Goal: Task Accomplishment & Management: Manage account settings

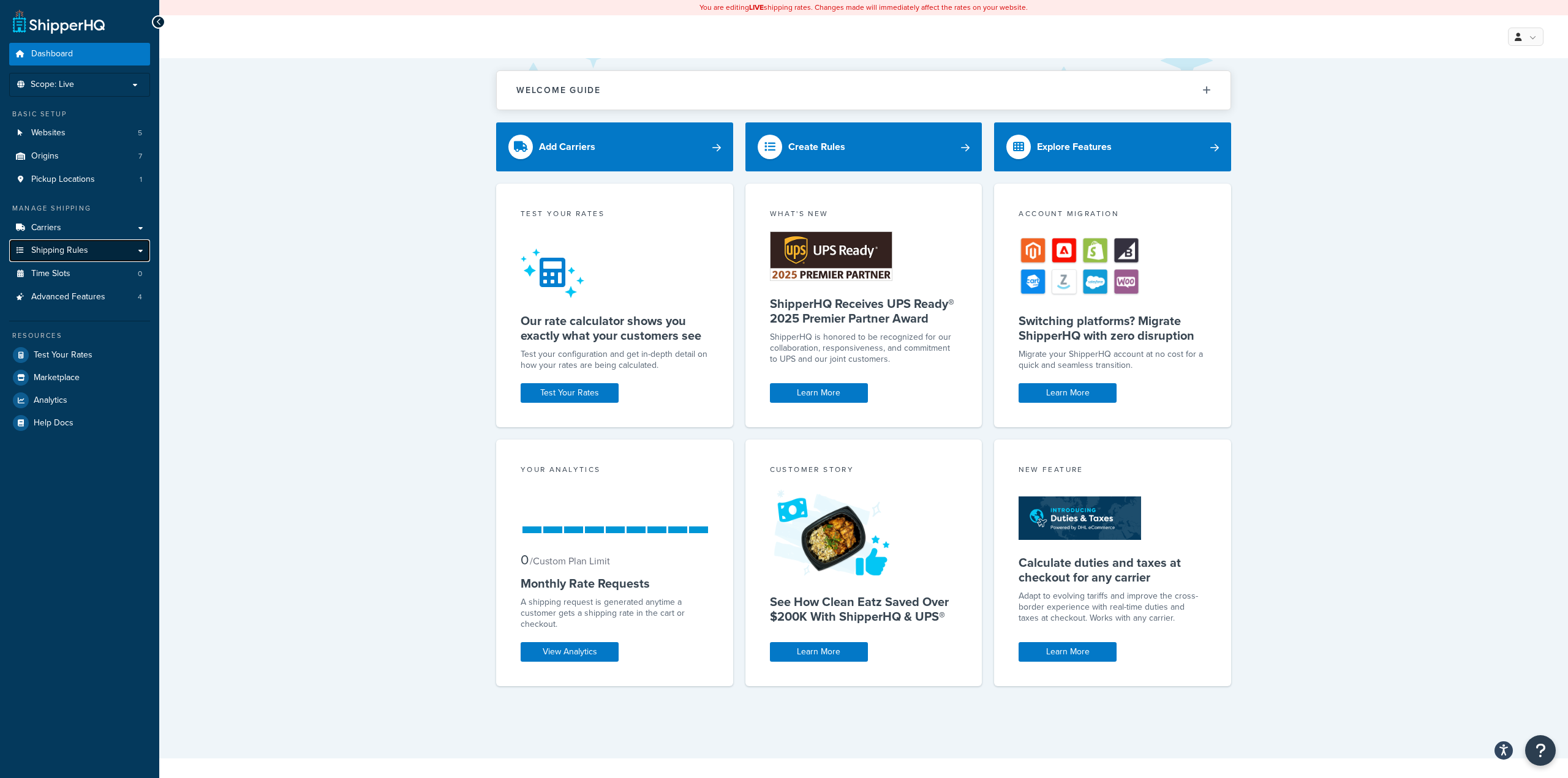
click at [92, 249] on link "Shipping Rules" at bounding box center [80, 251] width 141 height 23
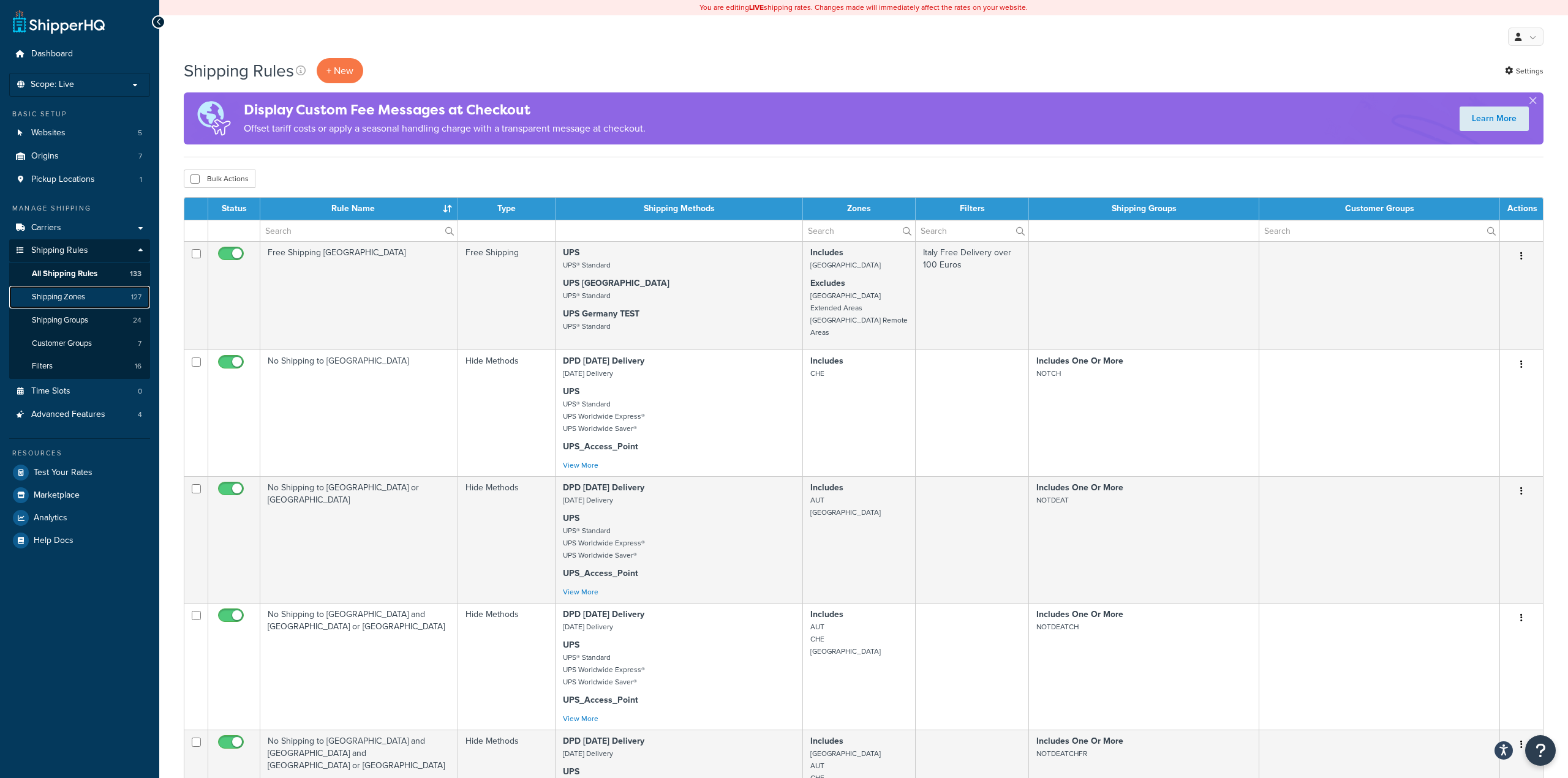
click at [92, 297] on link "Shipping Zones 127" at bounding box center [80, 298] width 141 height 23
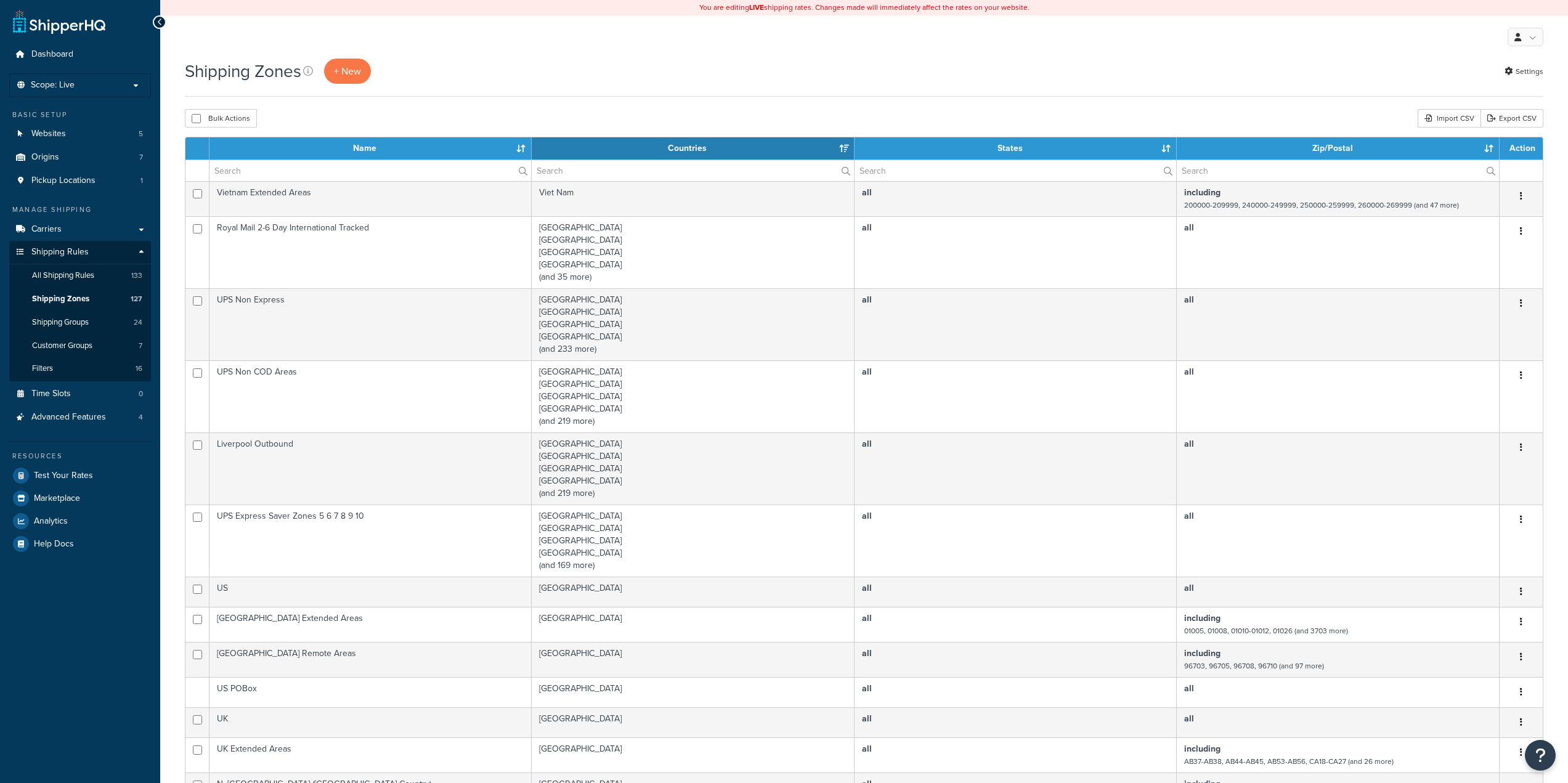
select select "15"
click at [315, 161] on input "text" at bounding box center [369, 171] width 321 height 21
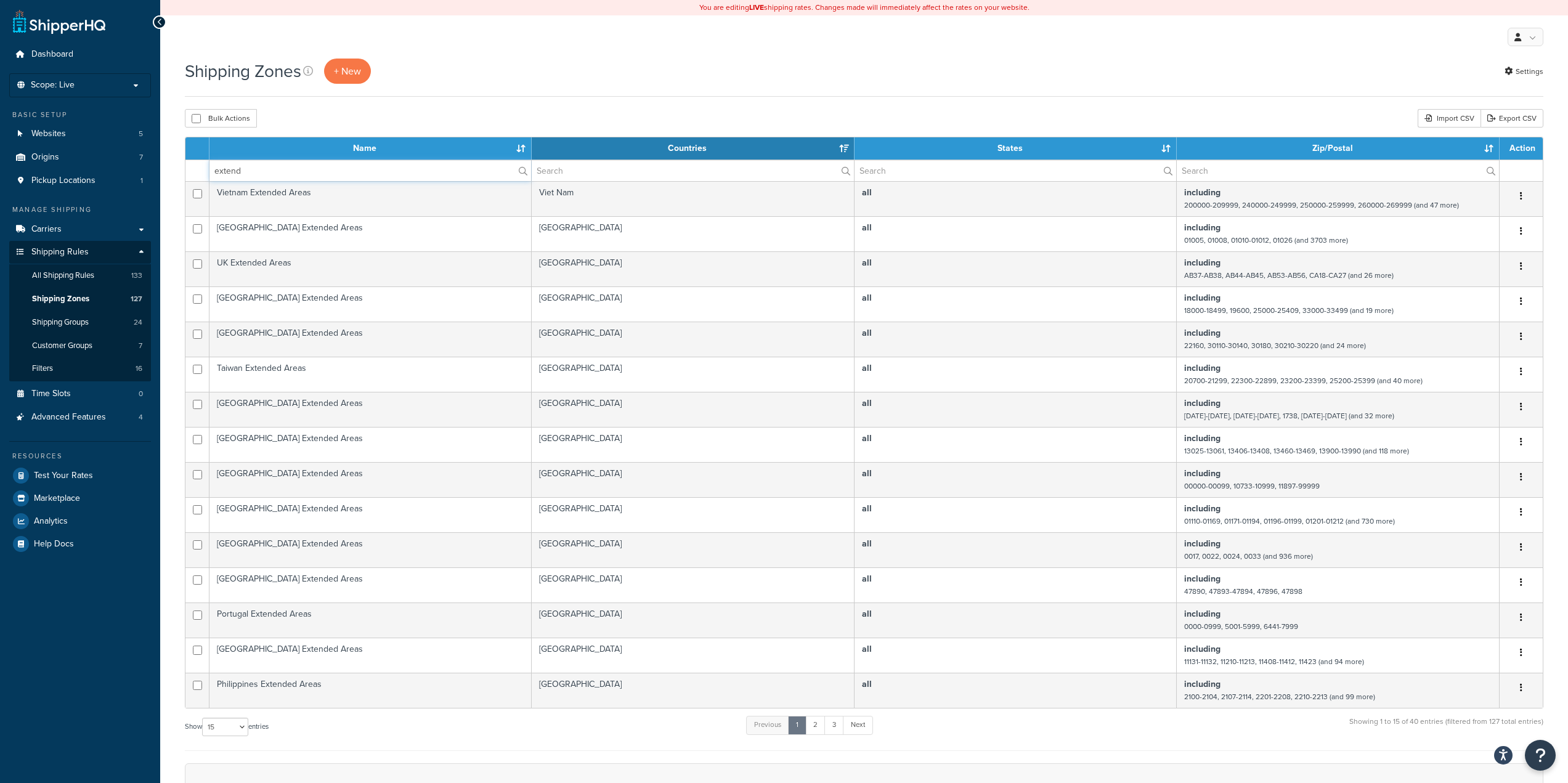
type input "extend"
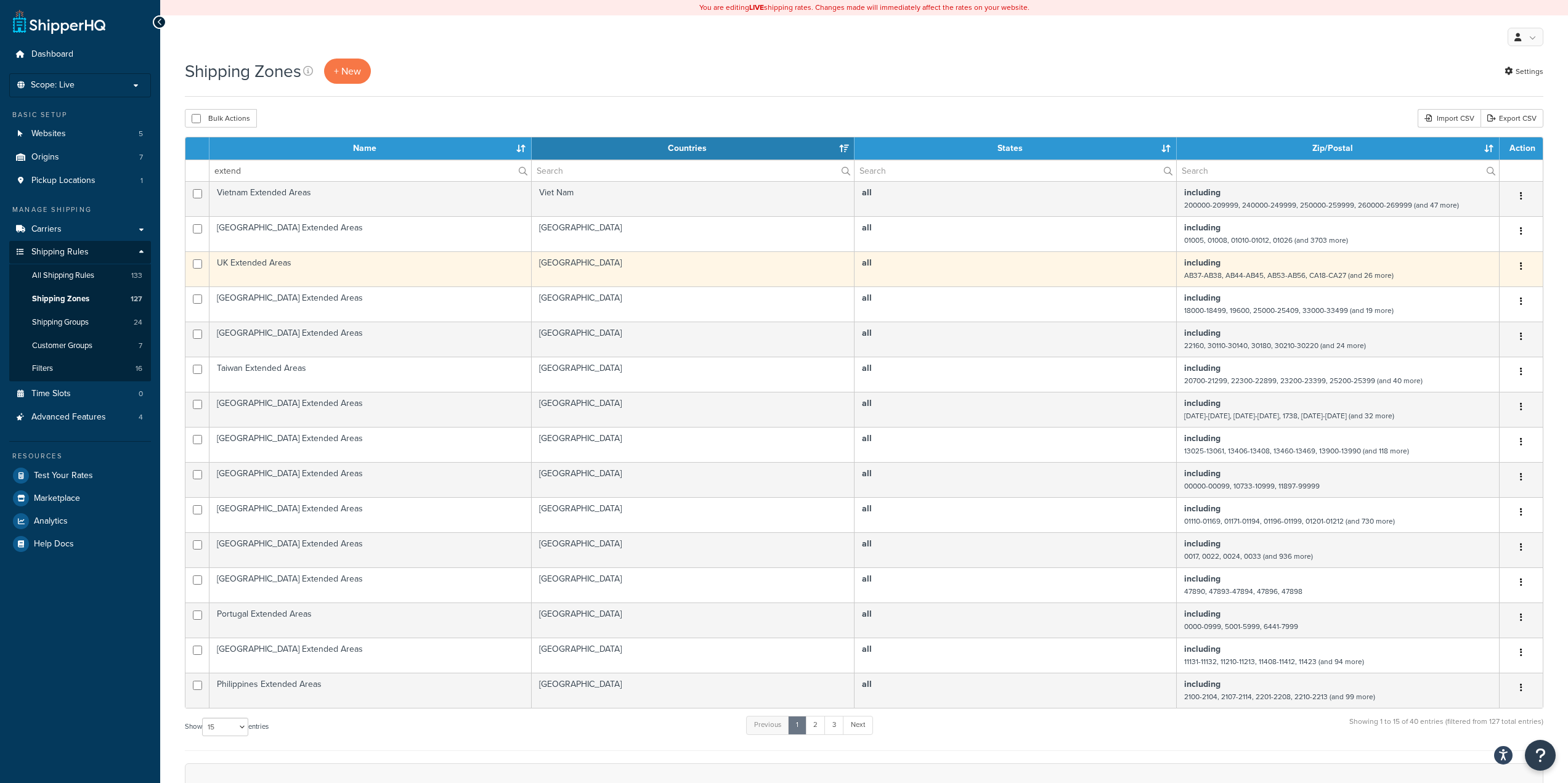
click at [326, 265] on td "UK Extended Areas" at bounding box center [370, 268] width 322 height 35
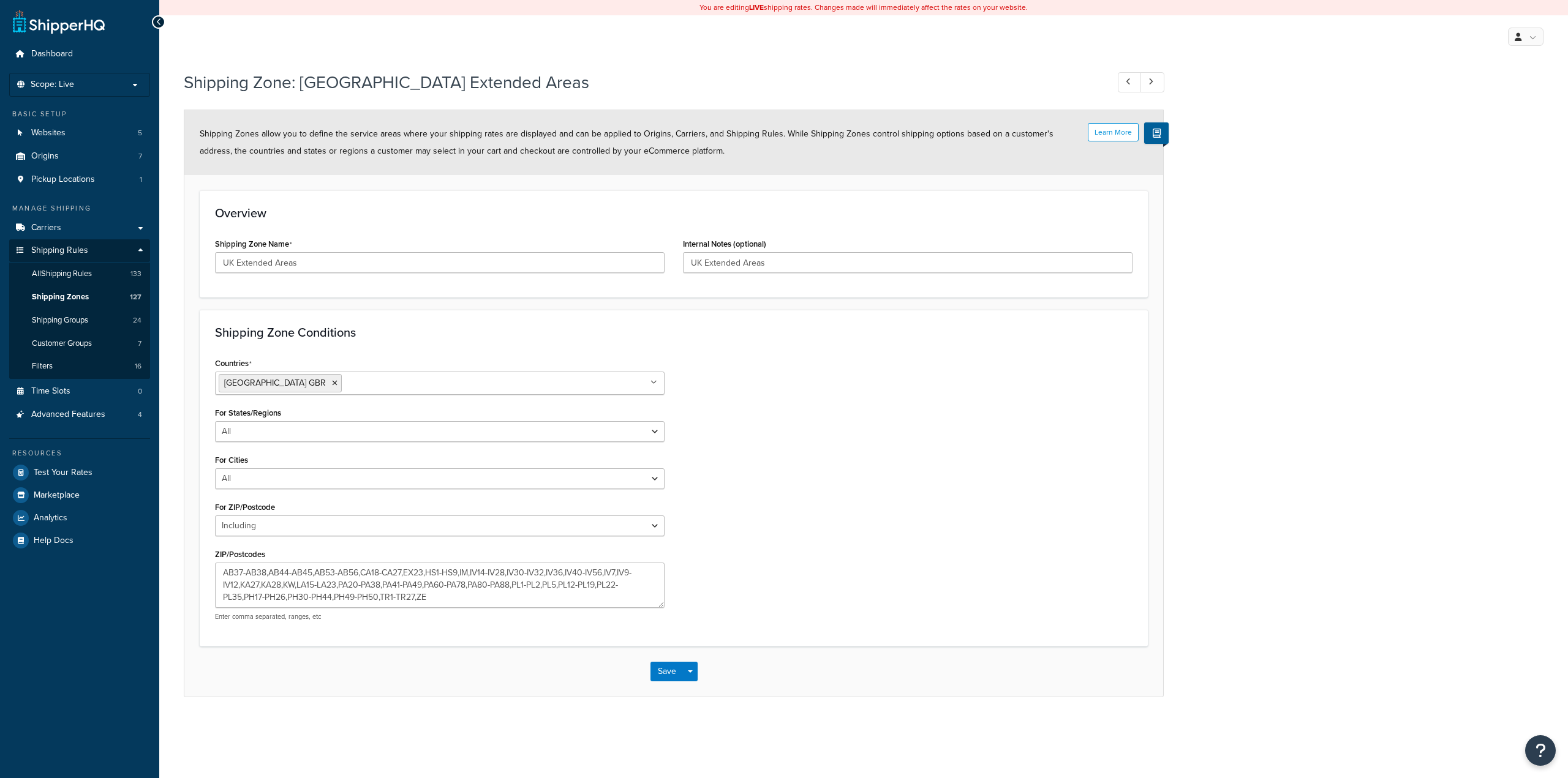
select select "including"
click at [509, 592] on textarea "AB37-AB38,AB44-AB45,AB53-AB56,CA18-CA27,EX23,HS1-HS9,IM,IV14-IV28,IV30-IV32,IV3…" at bounding box center [439, 585] width 449 height 45
drag, startPoint x: 433, startPoint y: 595, endPoint x: 417, endPoint y: 598, distance: 16.3
click at [417, 598] on textarea "AB37-AB38,AB44-AB45,AB53-AB56,CA18-CA27,EX23,HS1-HS9,IM,IV14-IV28,IV30-IV32,IV3…" at bounding box center [439, 585] width 449 height 45
click at [442, 599] on textarea "AB37-AB38,AB44-AB45,AB53-AB56,CA18-CA27,EX23,HS1-HS9,IM,IV14-IV28,IV30-IV32,IV3…" at bounding box center [439, 585] width 449 height 45
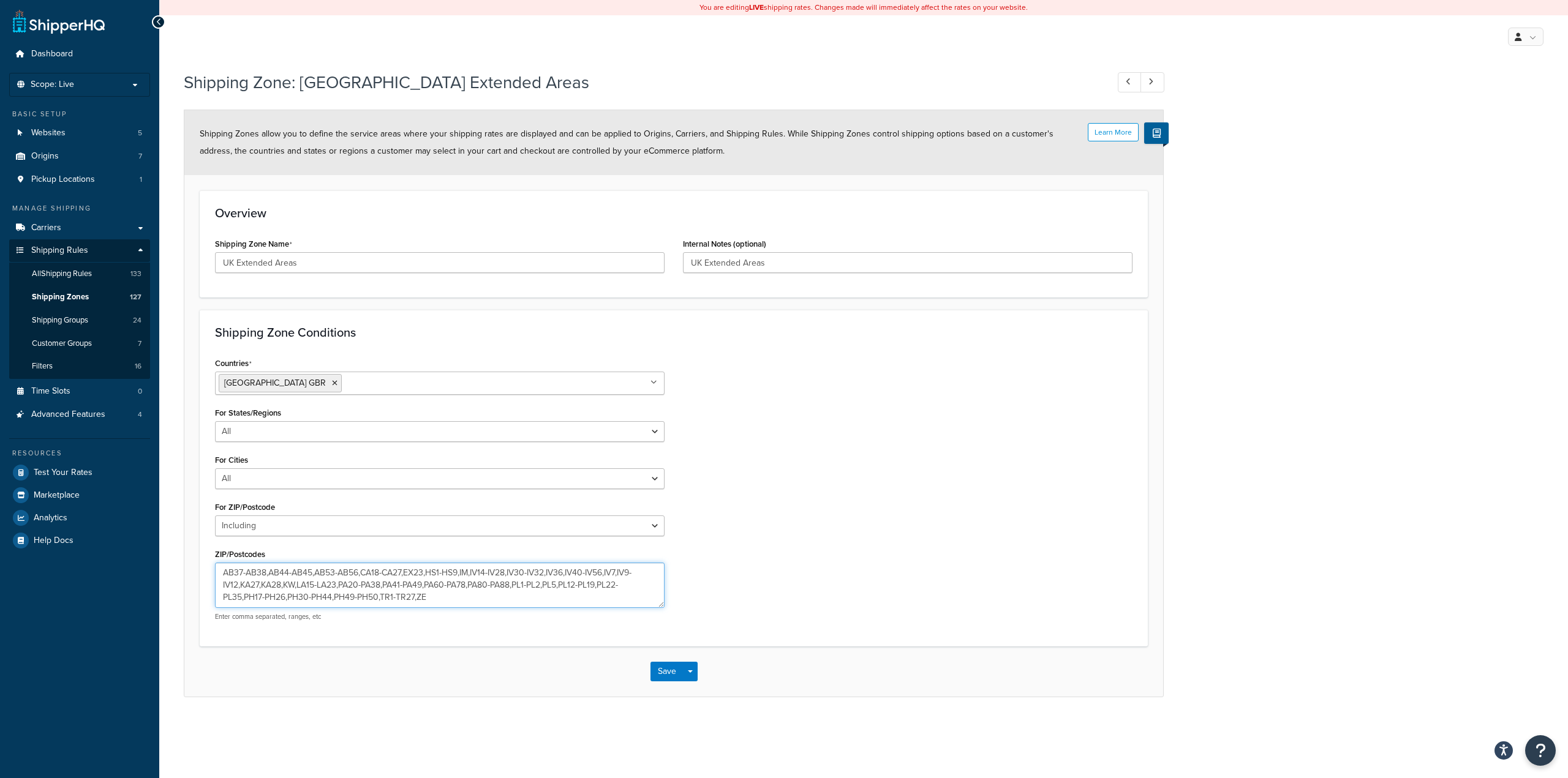
click at [411, 599] on textarea "AB37-AB38,AB44-AB45,AB53-AB56,CA18-CA27,EX23,HS1-HS9,IM,IV14-IV28,IV30-IV32,IV3…" at bounding box center [439, 585] width 449 height 45
drag, startPoint x: 468, startPoint y: 594, endPoint x: 470, endPoint y: 622, distance: 28.1
click at [470, 622] on div "AB37-AB38,AB44-AB45,AB53-AB56,CA18-CA27,EX23,HS1-HS9,IM,IV14-IV28,IV30-IV32,IV3…" at bounding box center [439, 592] width 449 height 58
drag, startPoint x: 418, startPoint y: 598, endPoint x: 384, endPoint y: 601, distance: 34.1
click at [384, 601] on textarea "AB37-AB38,AB44-AB45,AB53-AB56,CA18-CA27,EX23,HS1-HS9,IM,IV14-IV28,IV30-IV32,IV3…" at bounding box center [439, 585] width 449 height 45
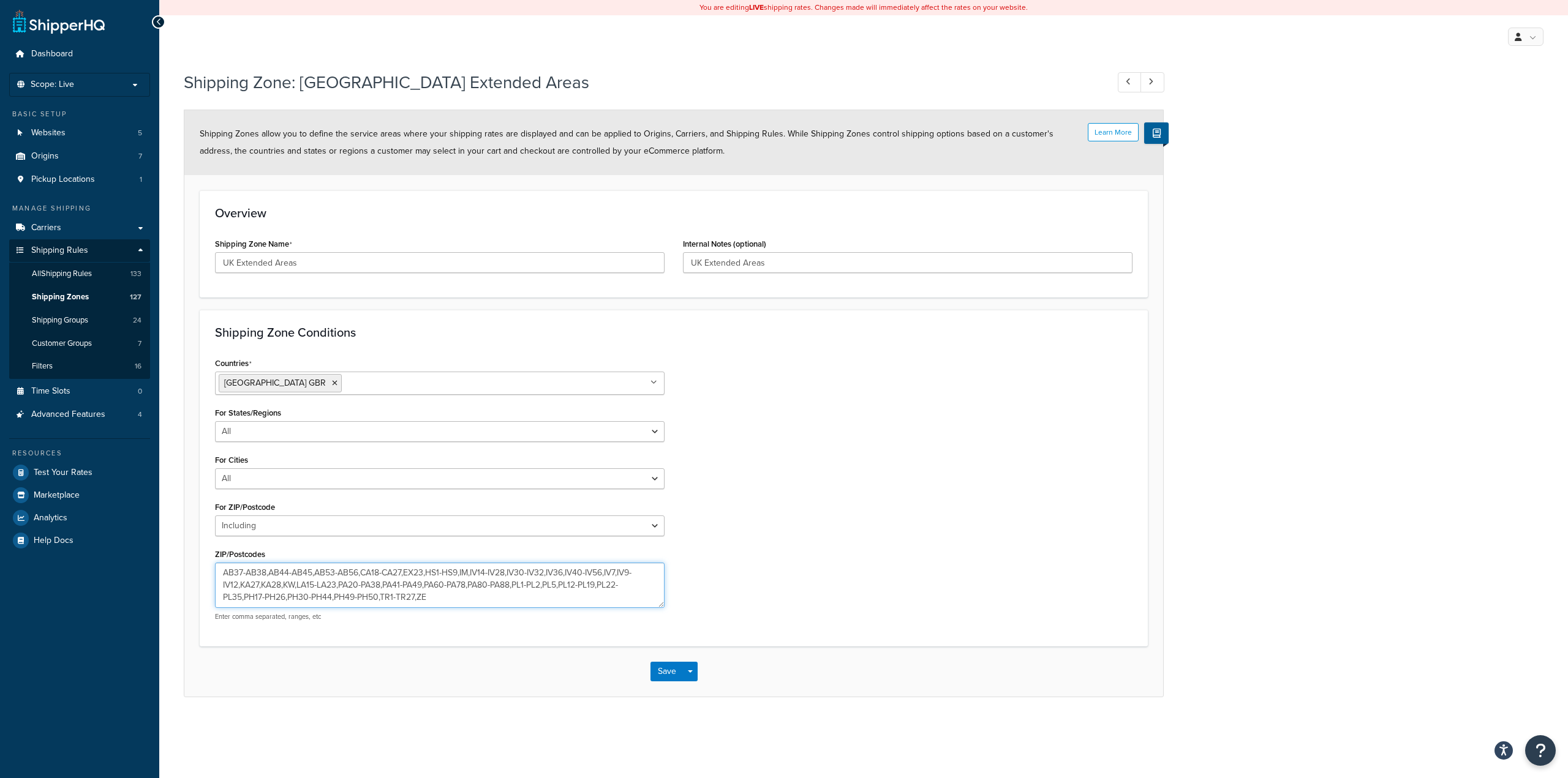
click at [396, 602] on textarea "AB37-AB38,AB44-AB45,AB53-AB56,CA18-CA27,EX23,HS1-HS9,IM,IV14-IV28,IV30-IV32,IV3…" at bounding box center [439, 585] width 449 height 45
click at [415, 598] on textarea "AB37-AB38,AB44-AB45,AB53-AB56,CA18-CA27,EX23,HS1-HS9,IM,IV14-IV28,IV30-IV32,IV3…" at bounding box center [439, 585] width 449 height 45
drag, startPoint x: 417, startPoint y: 597, endPoint x: 383, endPoint y: 598, distance: 34.0
click at [383, 598] on textarea "AB37-AB38,AB44-AB45,AB53-AB56,CA18-CA27,EX23,HS1-HS9,IM,IV14-IV28,IV30-IV32,IV3…" at bounding box center [439, 585] width 449 height 45
type textarea "AB37-AB38,AB44-AB45,AB53-AB56,CA18-CA27,EX23,HS1-HS9,IM,IV14-IV28,IV30-IV32,IV3…"
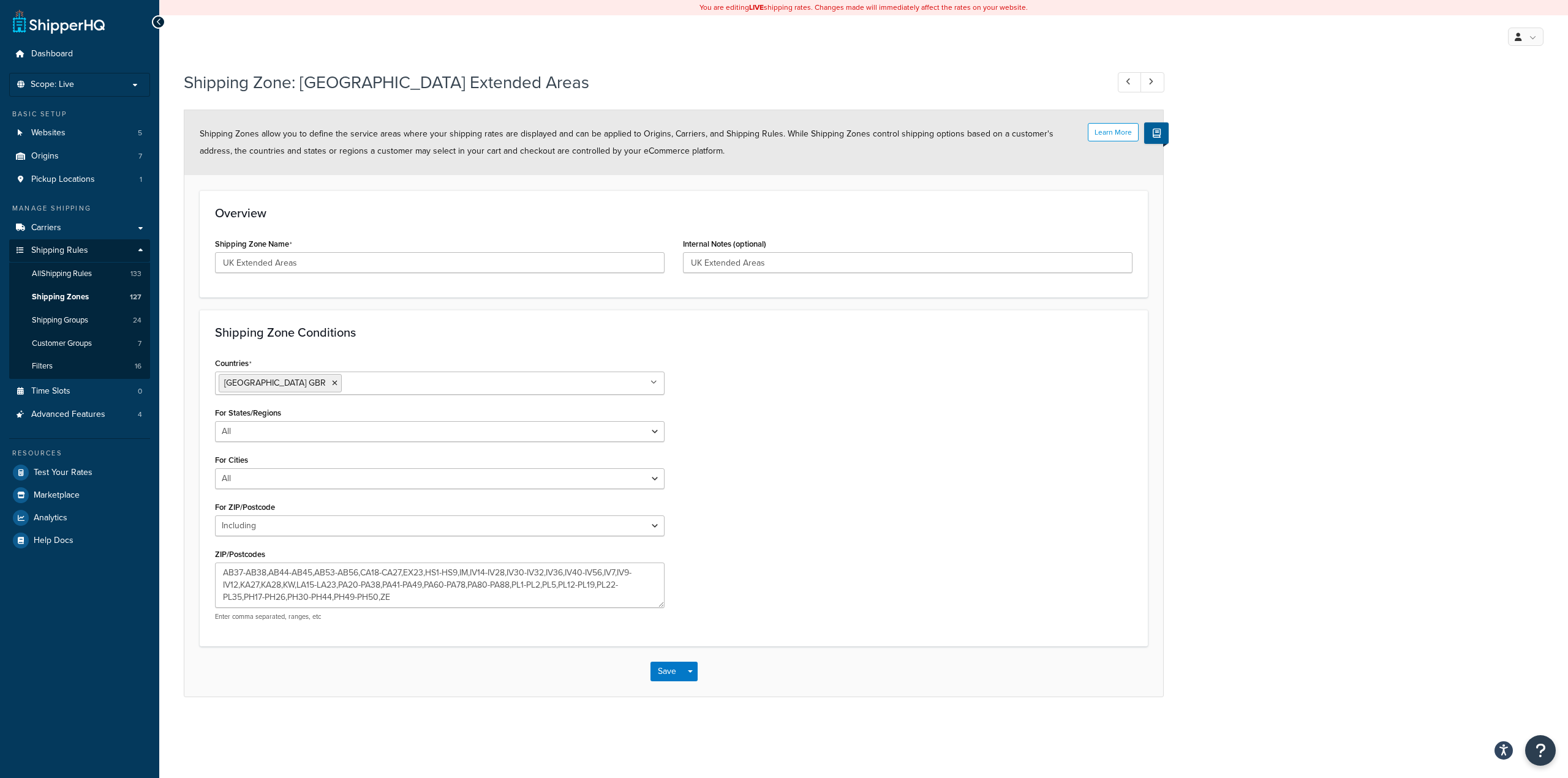
click at [662, 661] on div "Save Save Dropdown Save and Edit Save and Duplicate Save and Create New" at bounding box center [674, 672] width 979 height 50
click at [661, 670] on button "Save" at bounding box center [666, 672] width 33 height 20
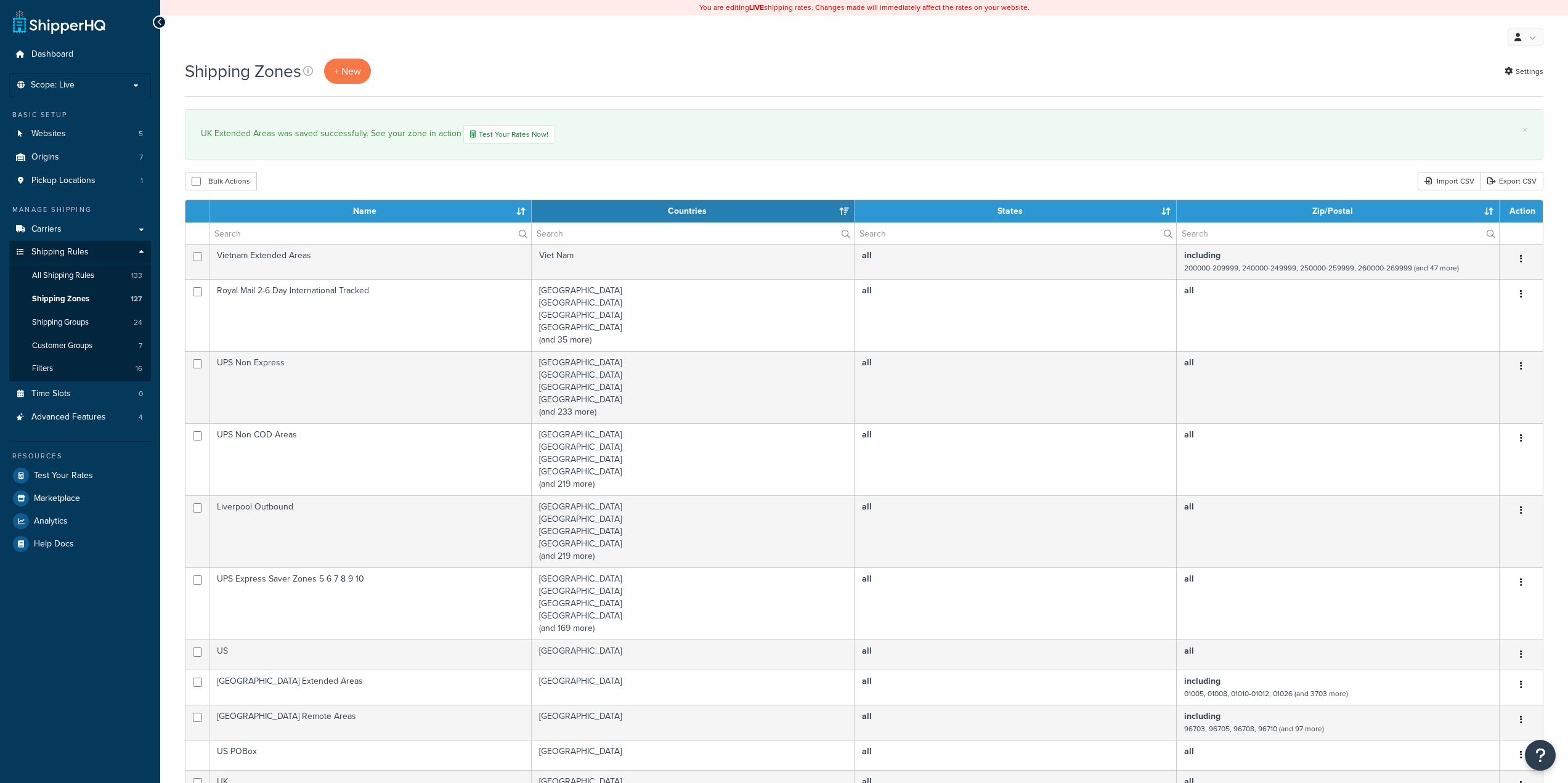
select select "15"
drag, startPoint x: 0, startPoint y: 0, endPoint x: 350, endPoint y: 239, distance: 423.8
click at [350, 239] on input "text" at bounding box center [369, 233] width 321 height 21
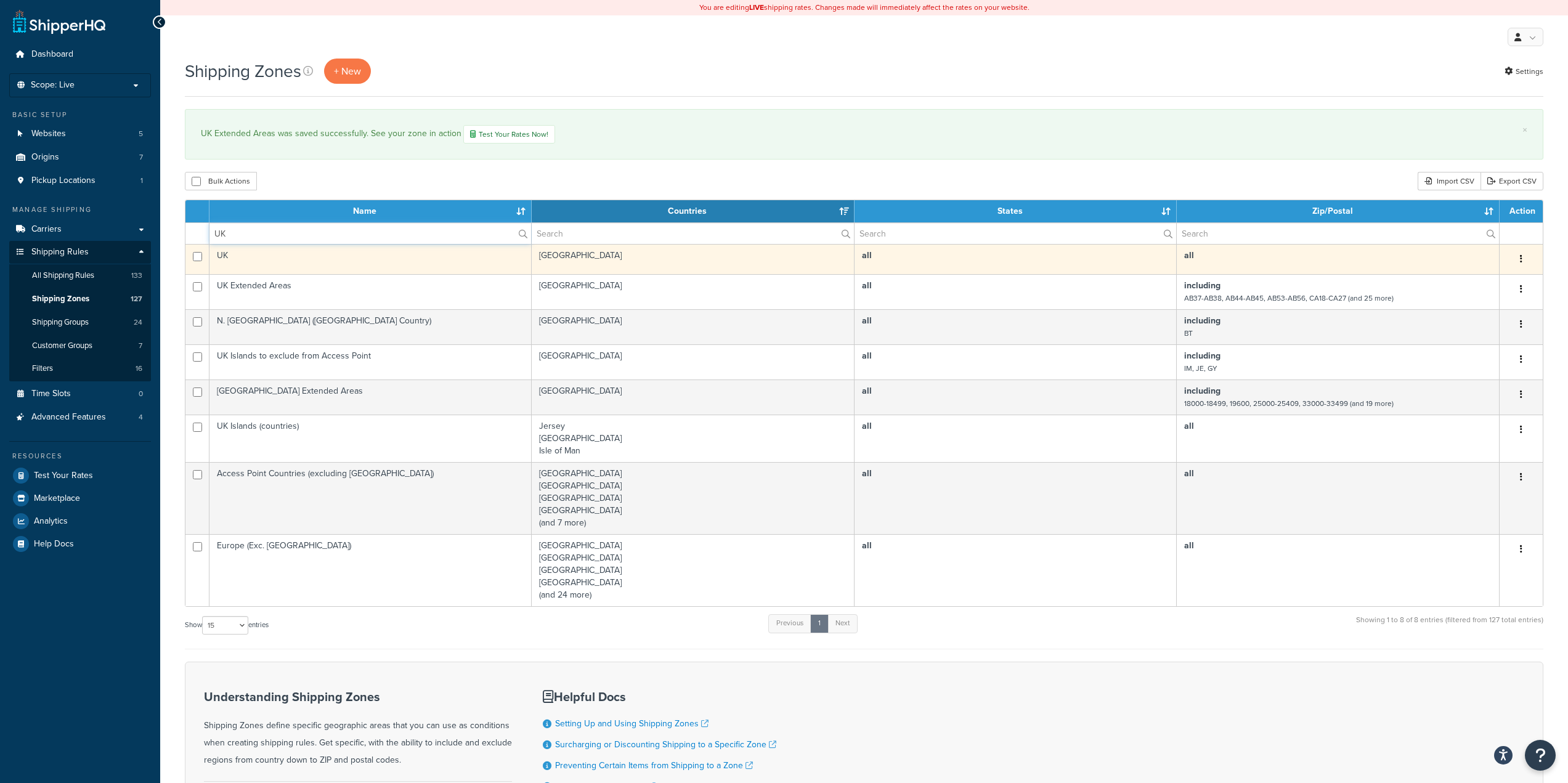
type input "UK"
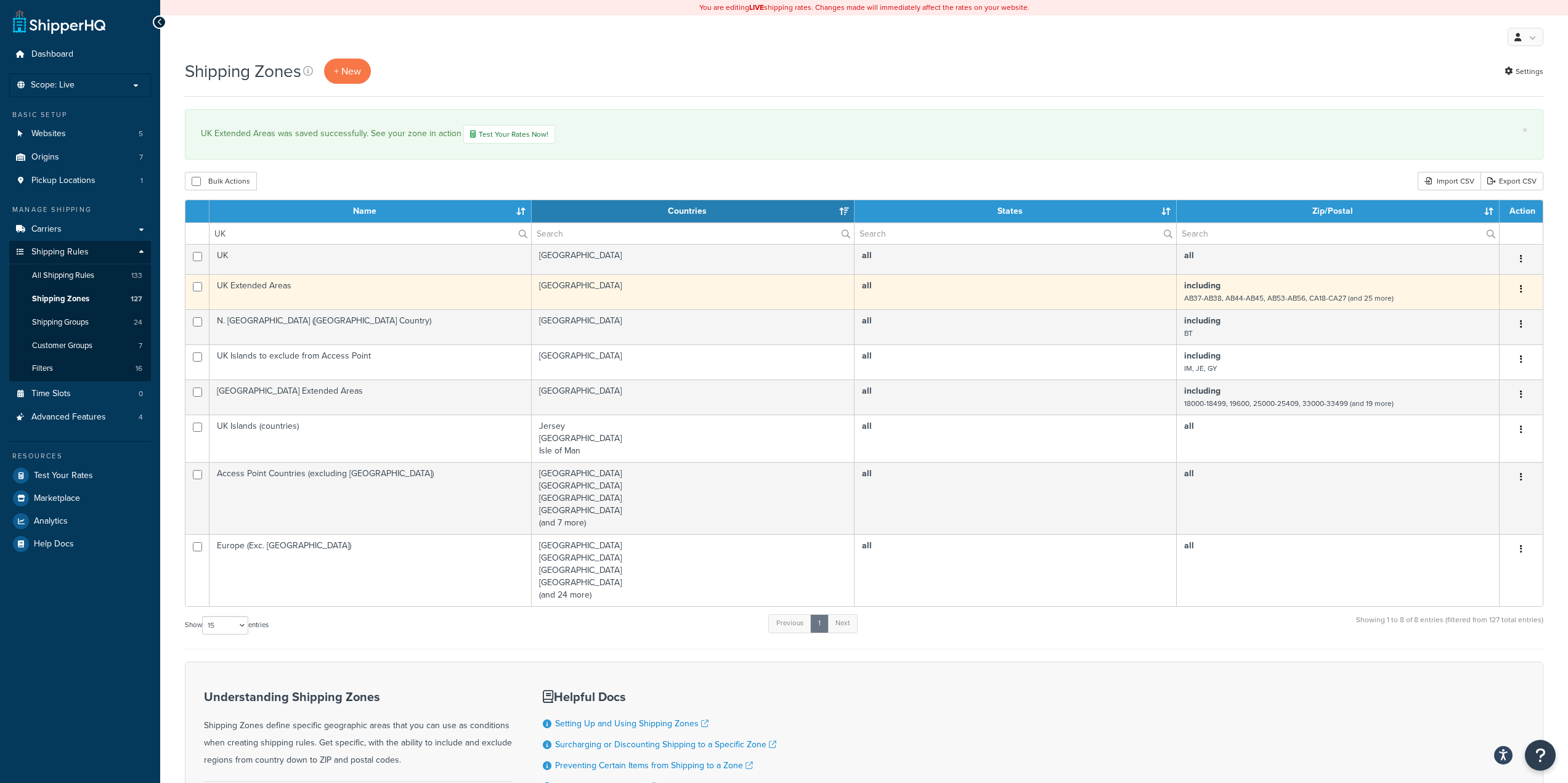
click at [368, 290] on td "UK Extended Areas" at bounding box center [370, 291] width 322 height 35
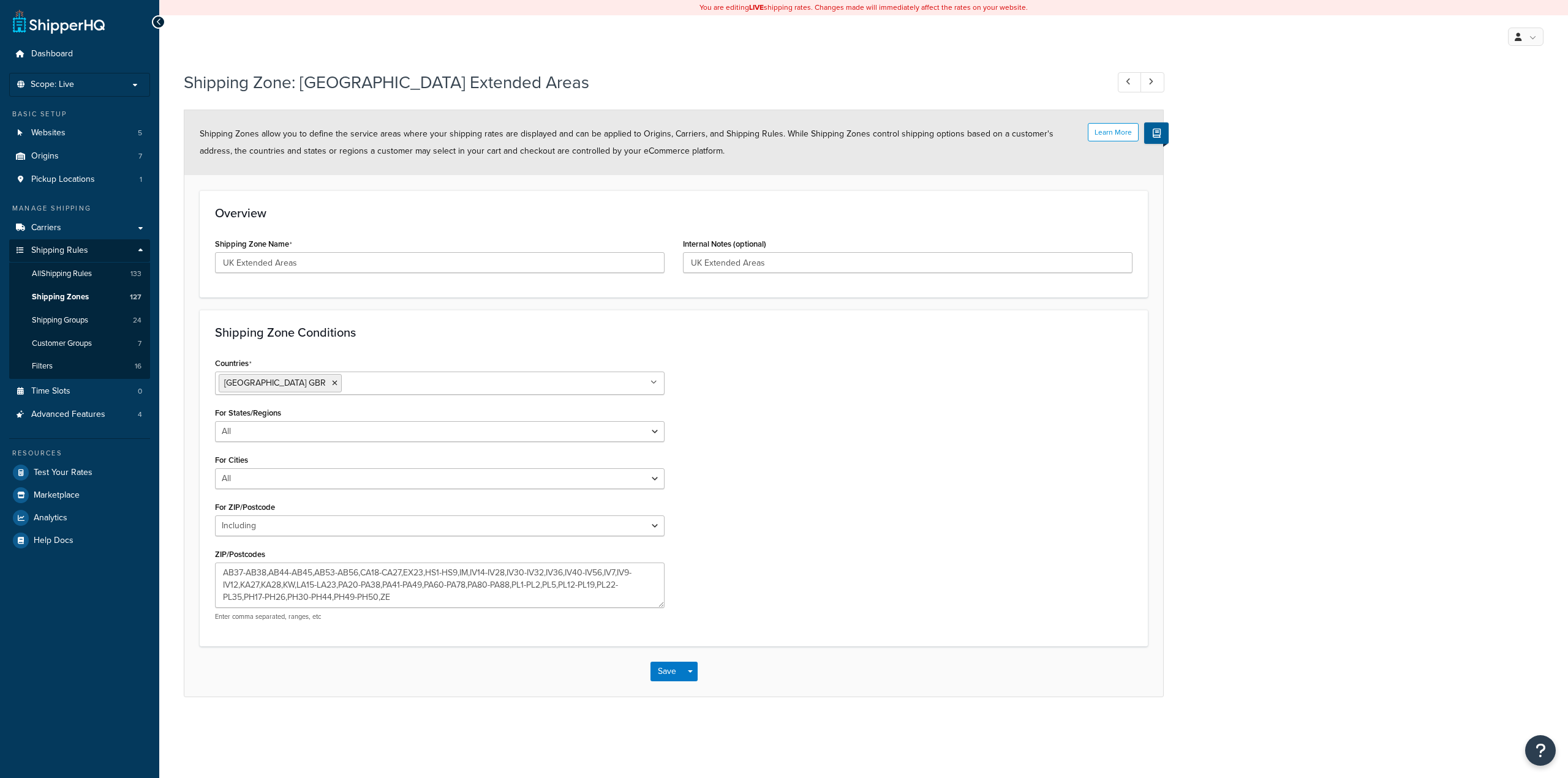
select select "including"
click at [465, 596] on textarea "AB37-AB38,AB44-AB45,AB53-AB56,CA18-CA27,EX23,HS1-HS9,IM,IV14-IV28,IV30-IV32,IV3…" at bounding box center [439, 585] width 449 height 45
